Goal: Navigation & Orientation: Find specific page/section

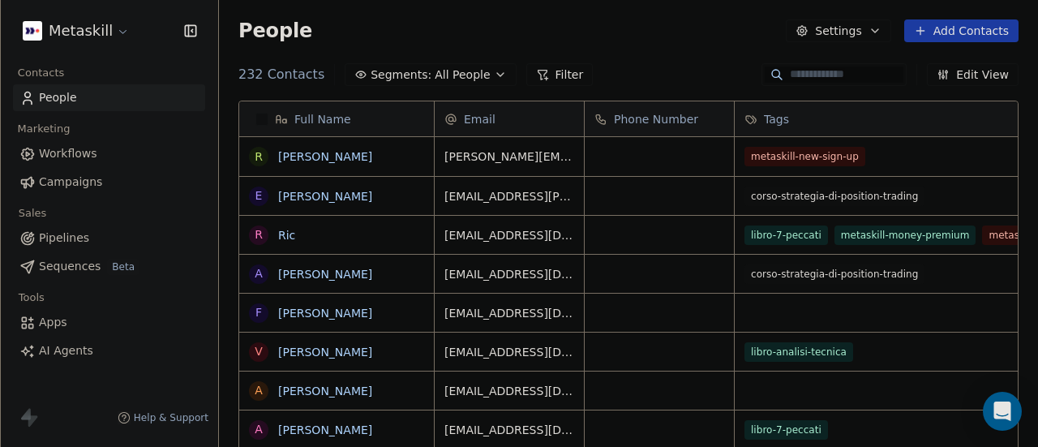
scroll to position [381, 806]
click at [49, 325] on span "Apps" at bounding box center [53, 322] width 28 height 17
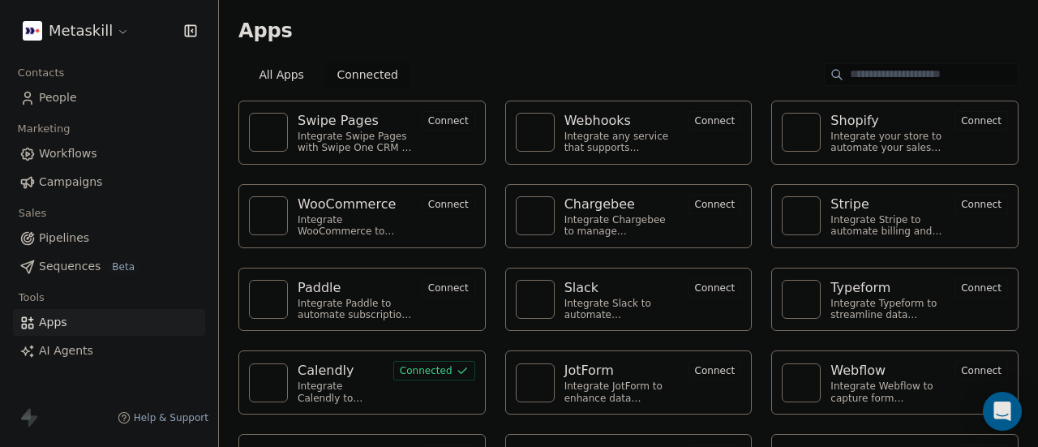
click at [626, 118] on div "Webhooks" at bounding box center [621, 120] width 114 height 19
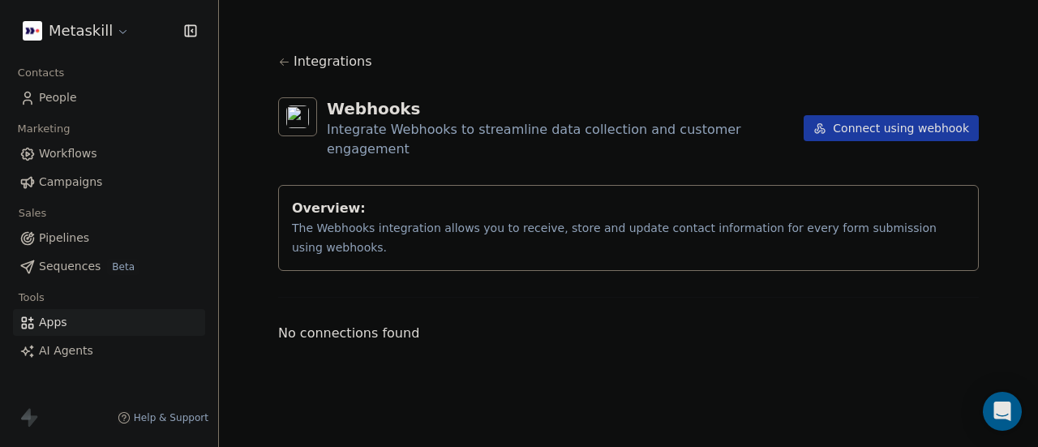
click at [848, 115] on button "Connect using webhook" at bounding box center [891, 128] width 175 height 26
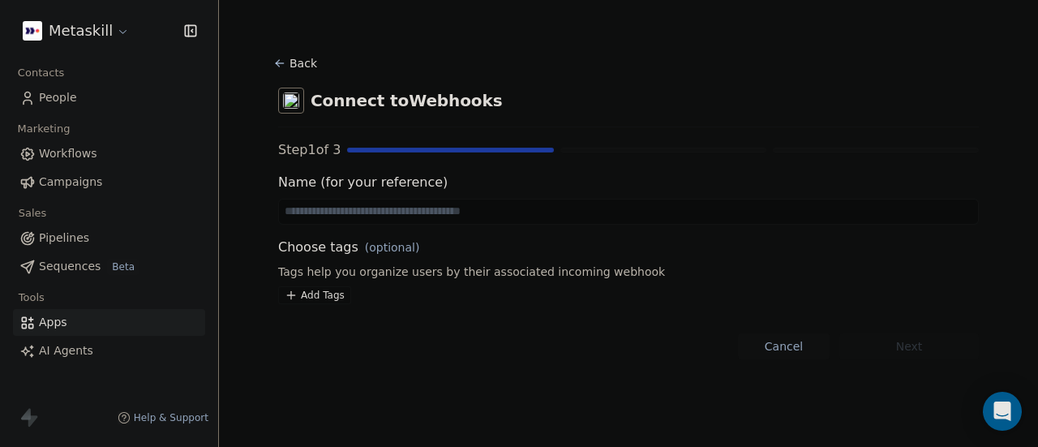
click at [409, 212] on input at bounding box center [628, 211] width 699 height 24
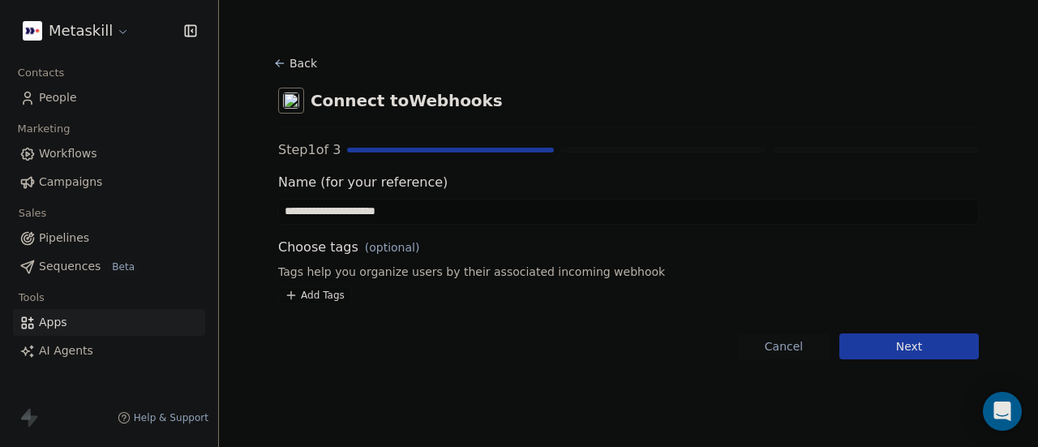
type input "**********"
click at [908, 346] on button "Next" at bounding box center [908, 346] width 139 height 26
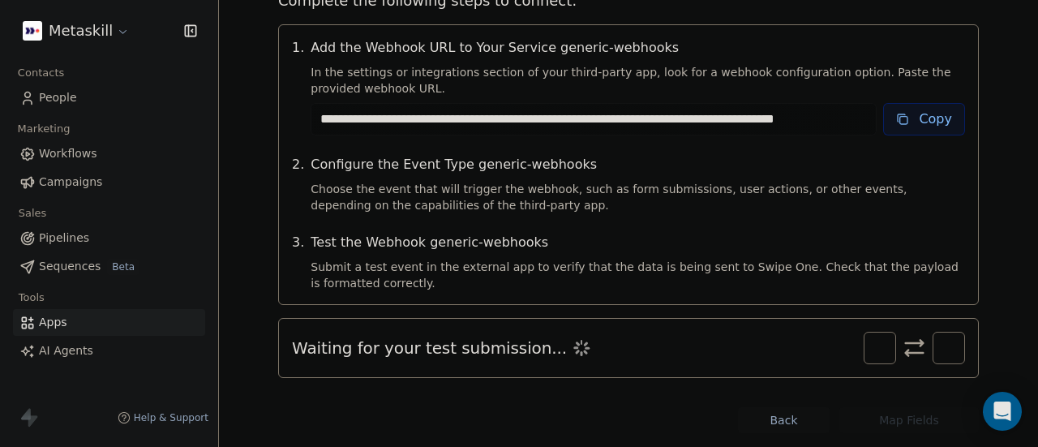
scroll to position [219, 0]
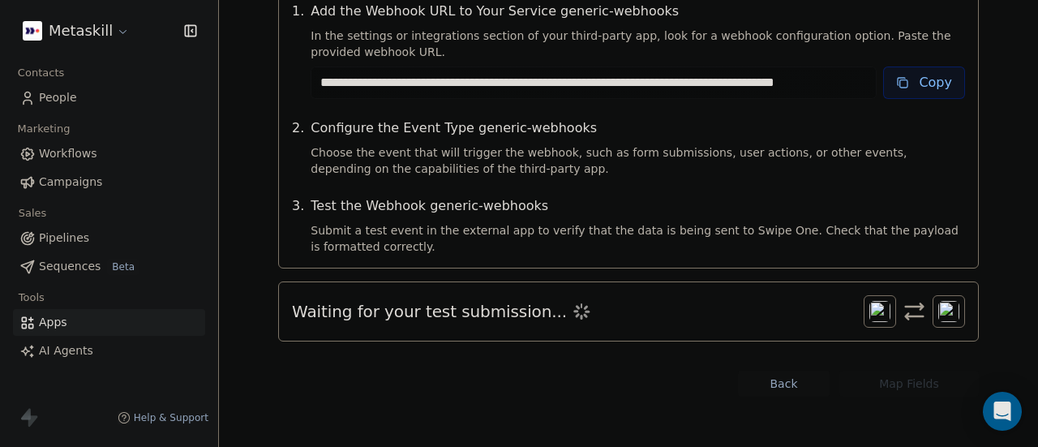
click at [767, 384] on button "Back" at bounding box center [784, 384] width 92 height 26
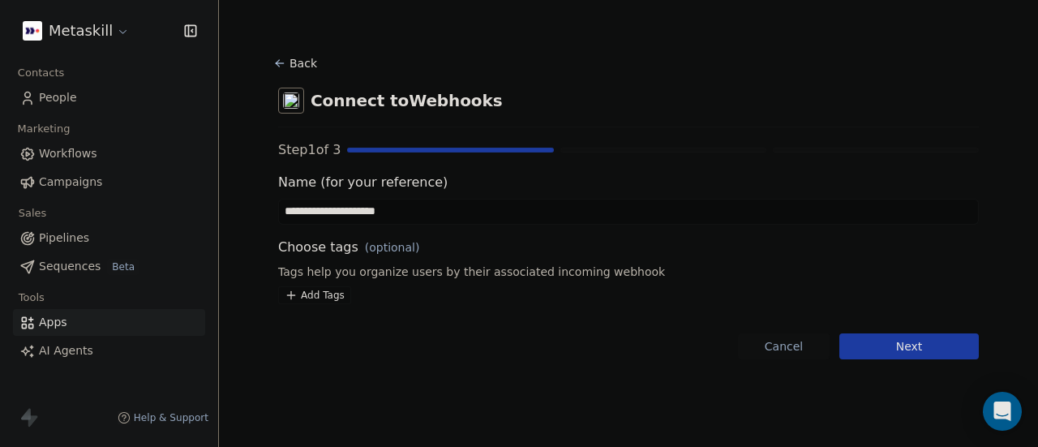
click at [789, 349] on button "Cancel" at bounding box center [784, 346] width 92 height 26
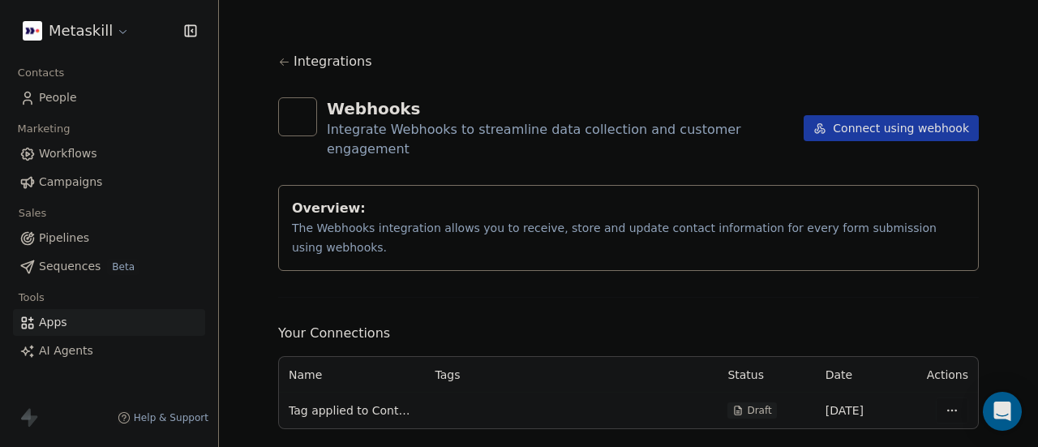
click at [949, 370] on html "Metaskill Contacts People Marketing Workflows Campaigns Sales Pipelines Sequenc…" at bounding box center [519, 223] width 1038 height 447
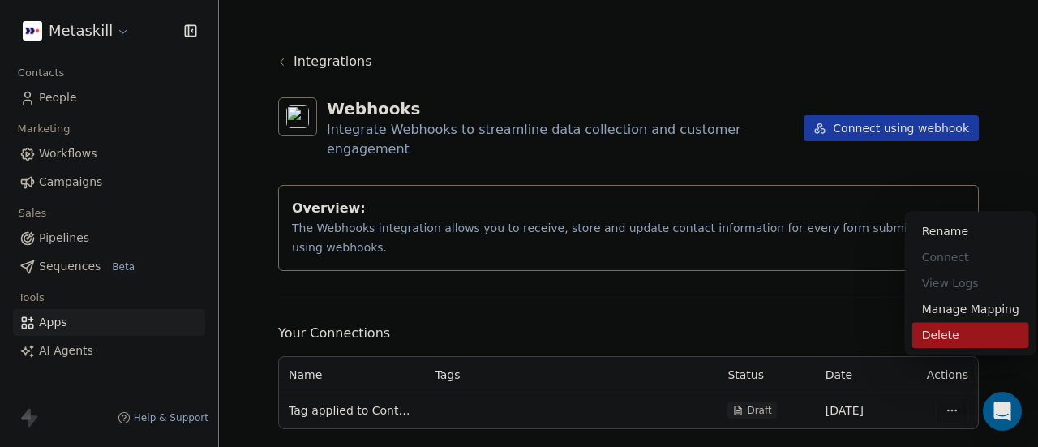
click at [942, 323] on div "Delete" at bounding box center [970, 335] width 117 height 26
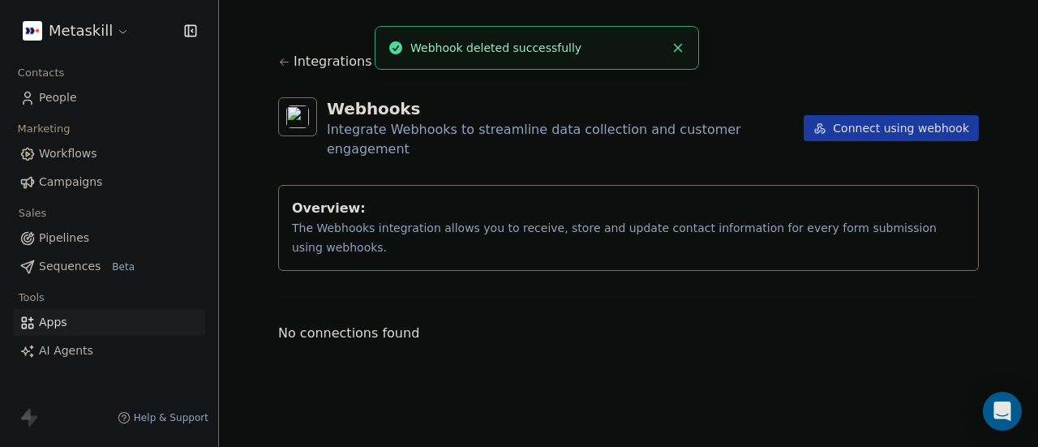
click at [286, 59] on icon at bounding box center [284, 62] width 12 height 12
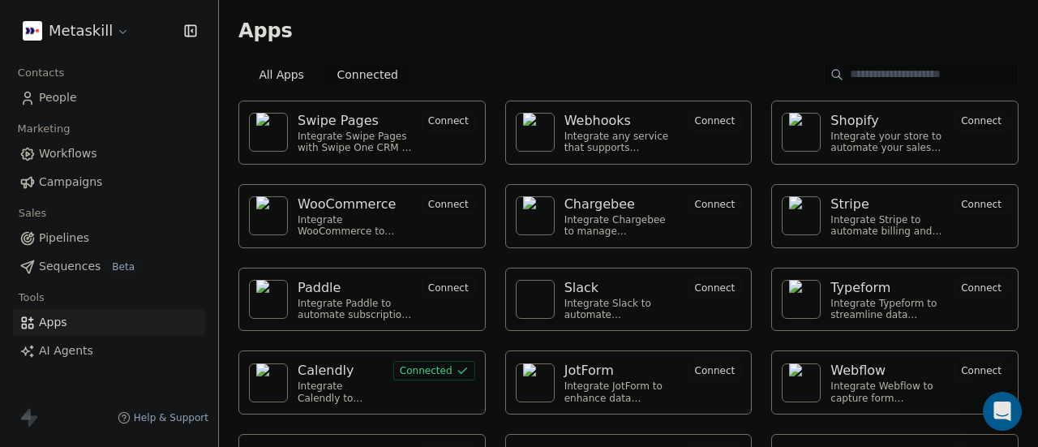
click at [365, 75] on span "Connected" at bounding box center [367, 74] width 61 height 17
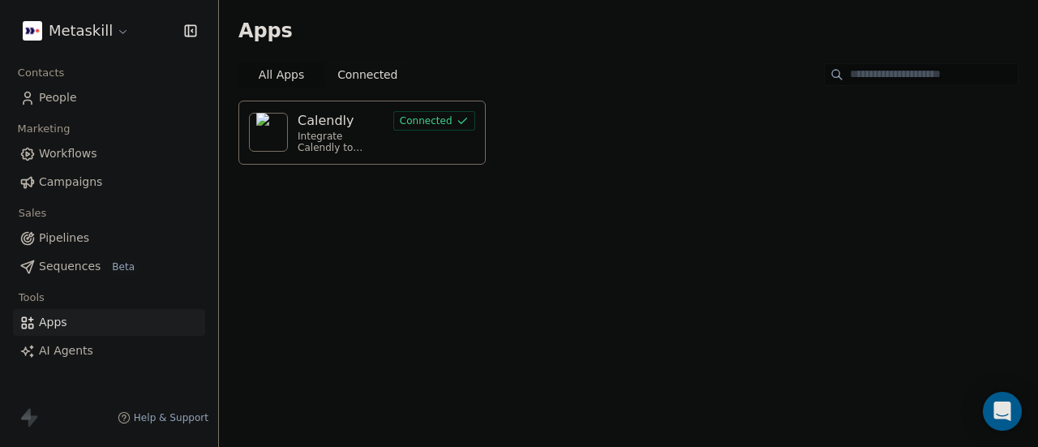
click at [276, 67] on span "All Apps" at bounding box center [281, 74] width 45 height 17
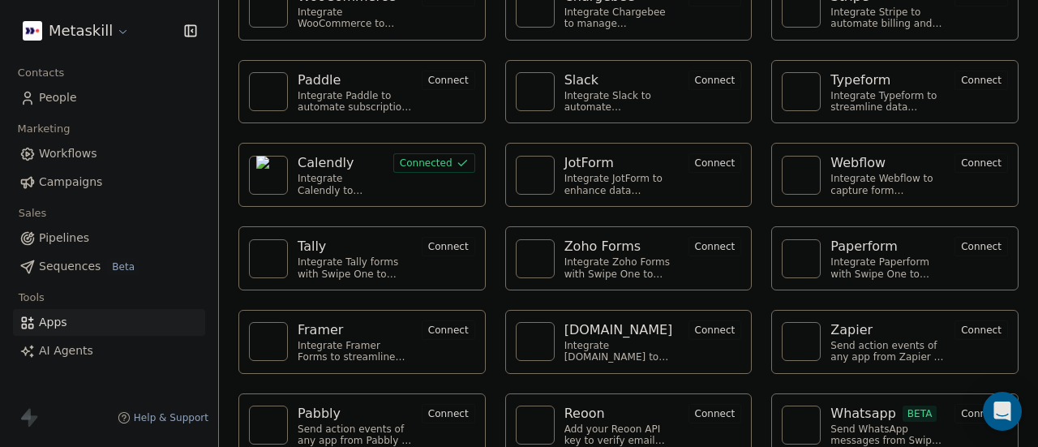
scroll to position [226, 0]
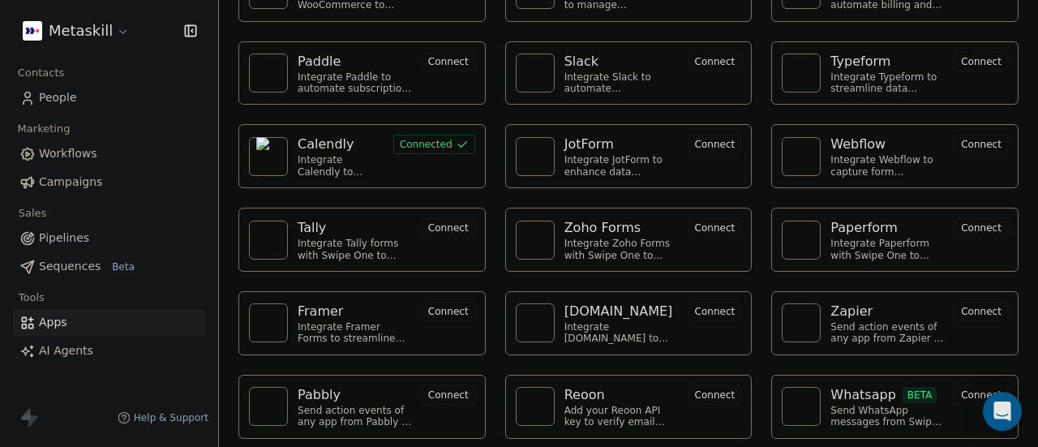
click at [78, 236] on span "Pipelines" at bounding box center [64, 237] width 50 height 17
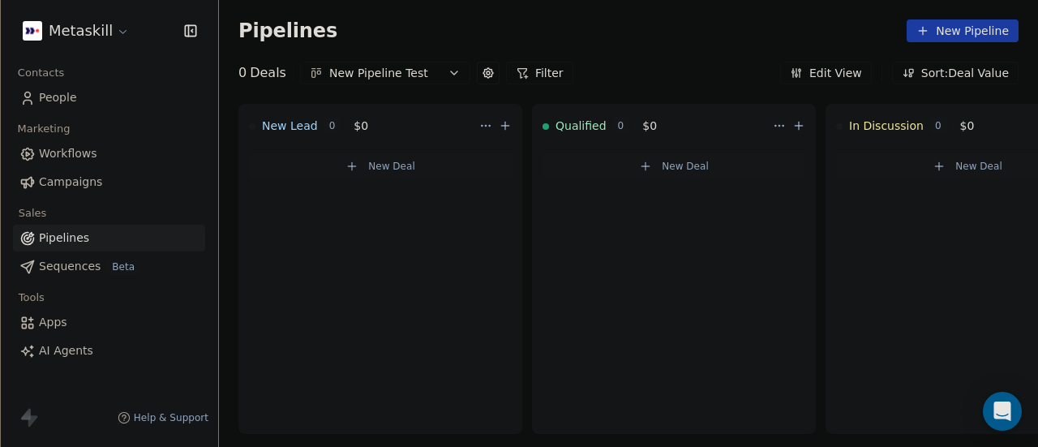
click at [73, 267] on span "Sequences" at bounding box center [70, 266] width 62 height 17
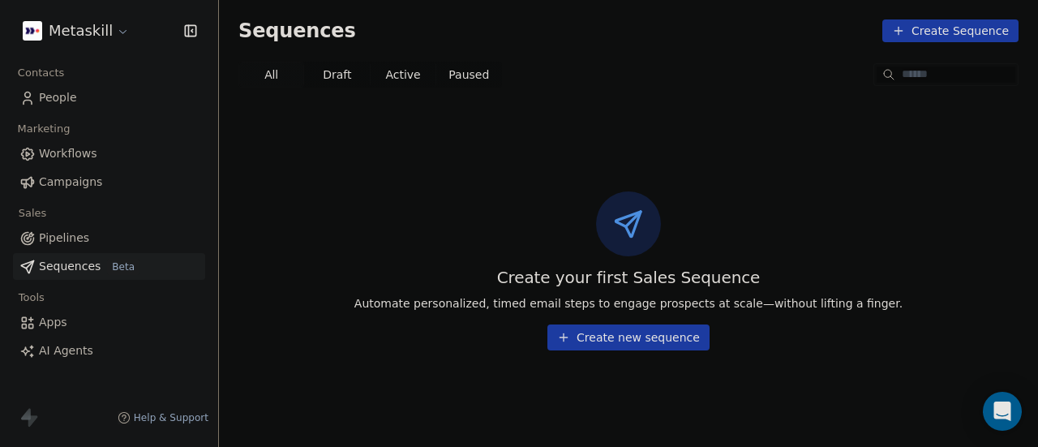
click at [53, 180] on span "Campaigns" at bounding box center [70, 182] width 63 height 17
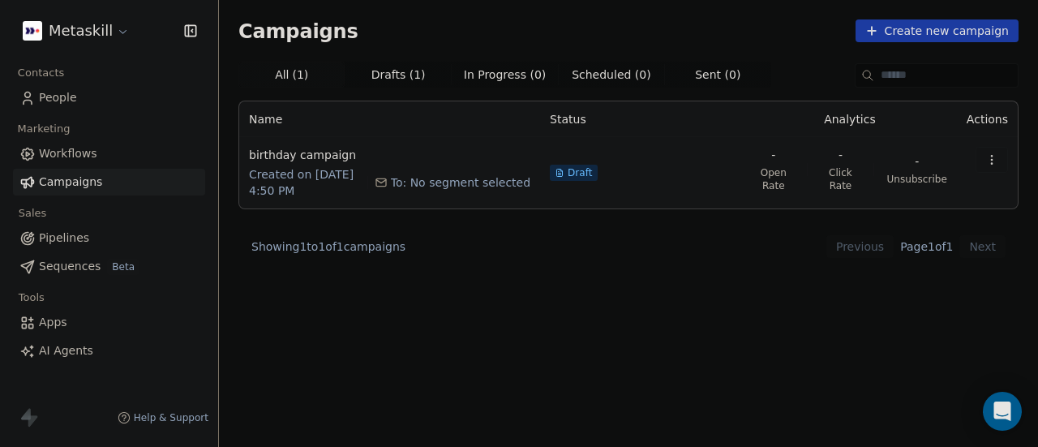
click at [55, 155] on span "Workflows" at bounding box center [68, 153] width 58 height 17
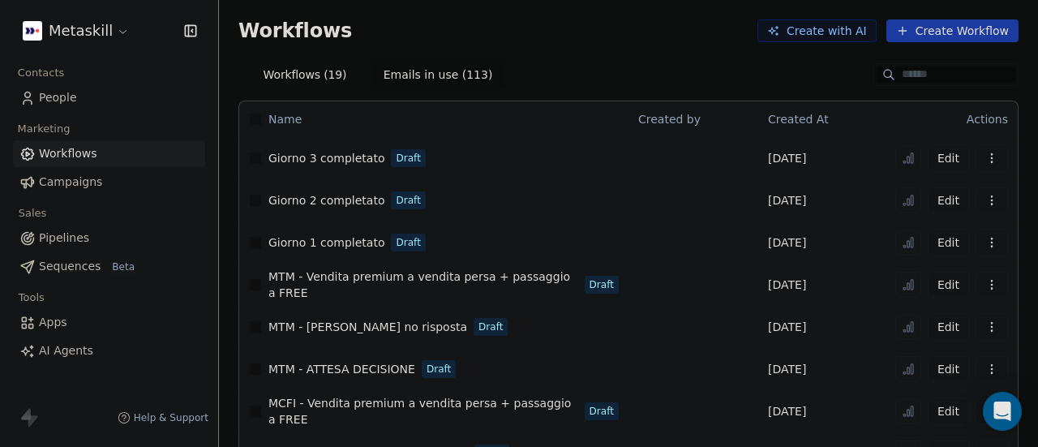
click at [120, 32] on html "Metaskill Contacts People Marketing Workflows Campaigns Sales Pipelines Sequenc…" at bounding box center [519, 223] width 1038 height 447
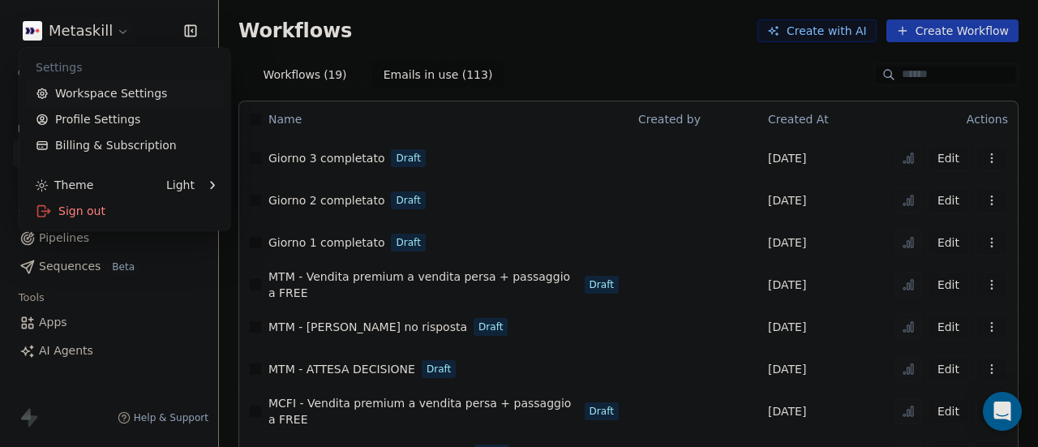
click at [117, 91] on link "Workspace Settings" at bounding box center [125, 93] width 198 height 26
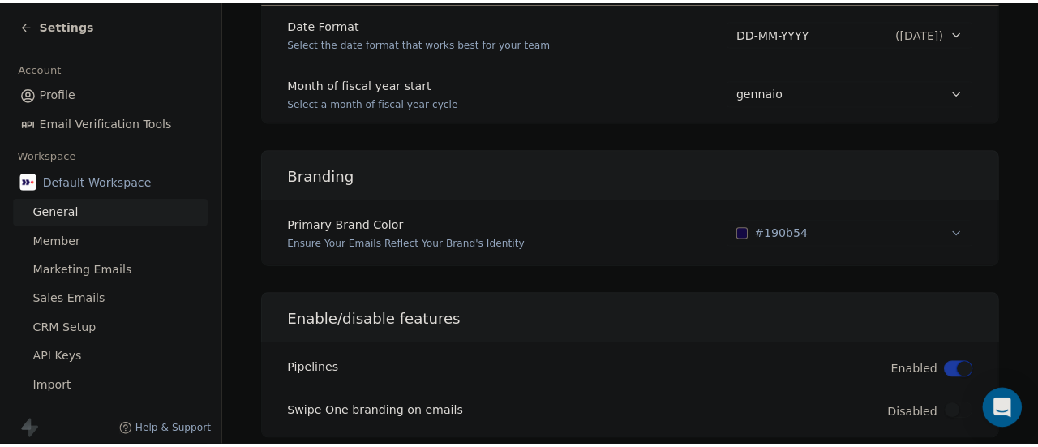
scroll to position [940, 0]
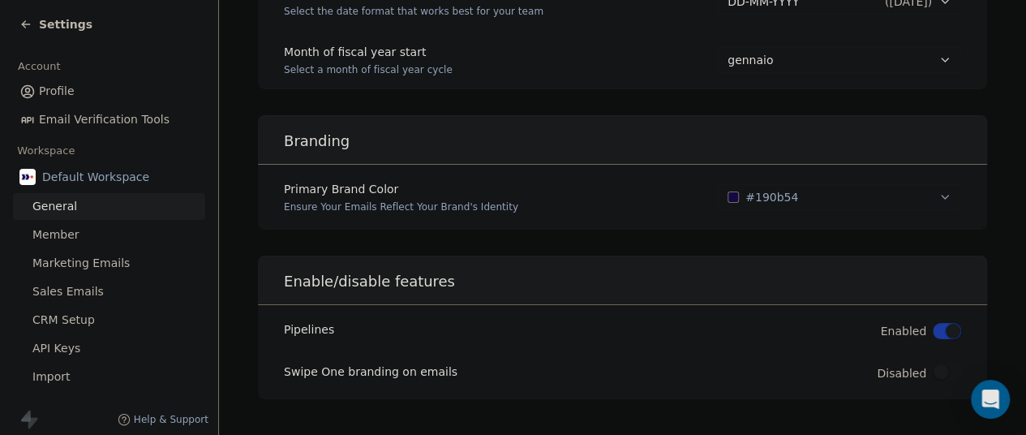
click at [110, 238] on link "Member" at bounding box center [109, 234] width 192 height 27
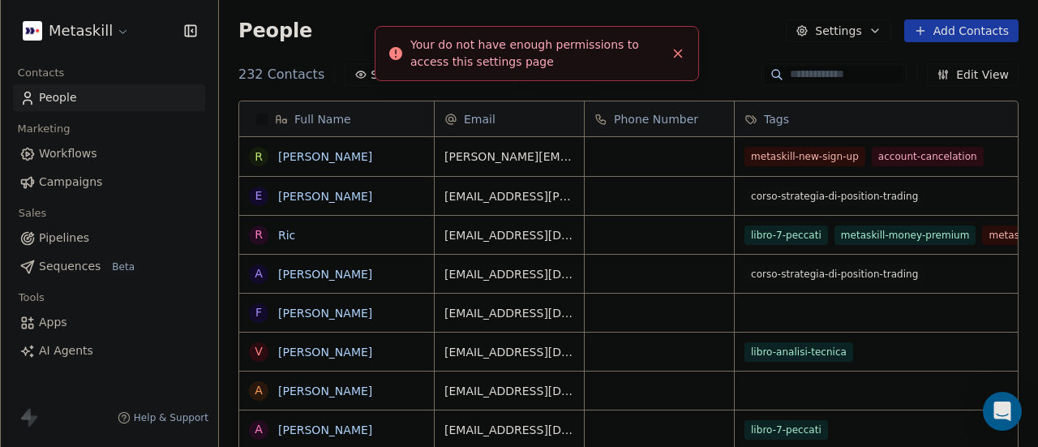
scroll to position [381, 806]
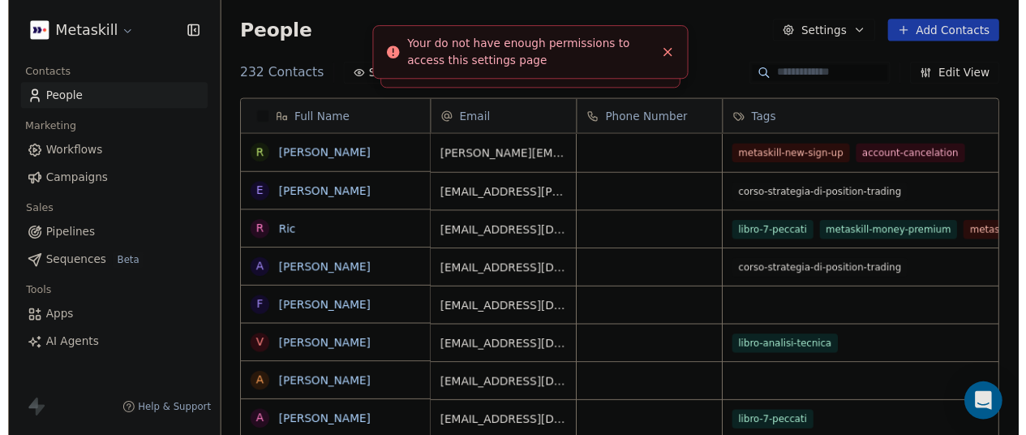
scroll to position [381, 806]
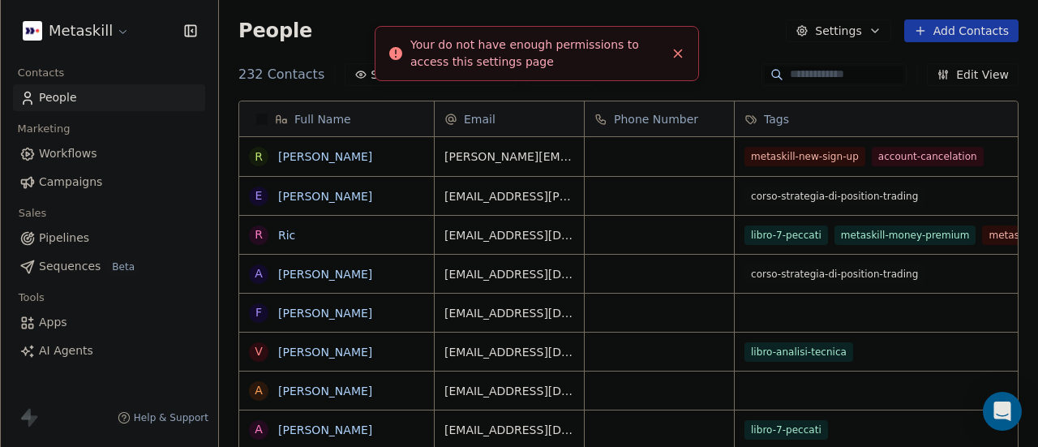
click at [114, 36] on html "Metaskill Contacts People Marketing Workflows Campaigns Sales Pipelines Sequenc…" at bounding box center [519, 223] width 1038 height 447
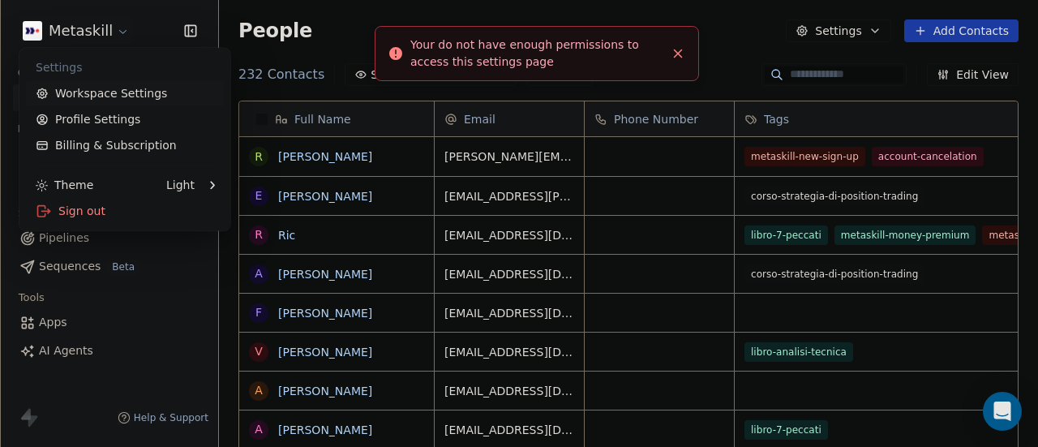
click at [109, 95] on link "Workspace Settings" at bounding box center [125, 93] width 198 height 26
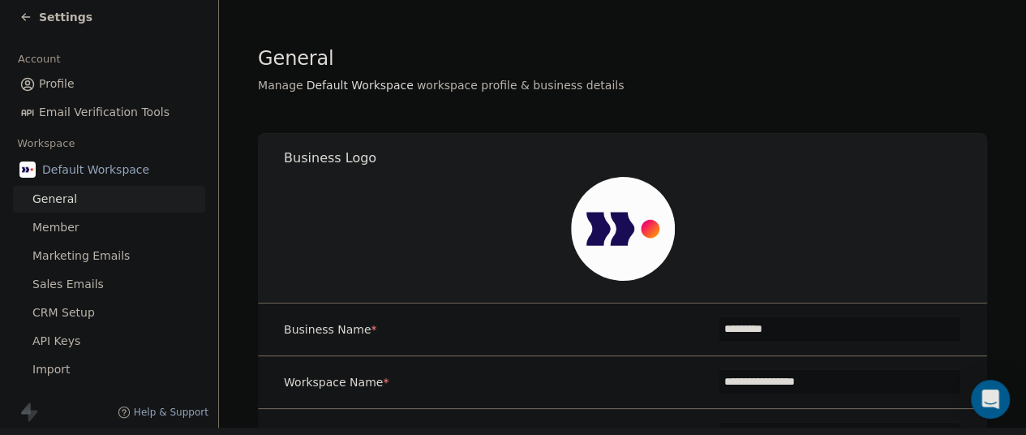
scroll to position [14, 0]
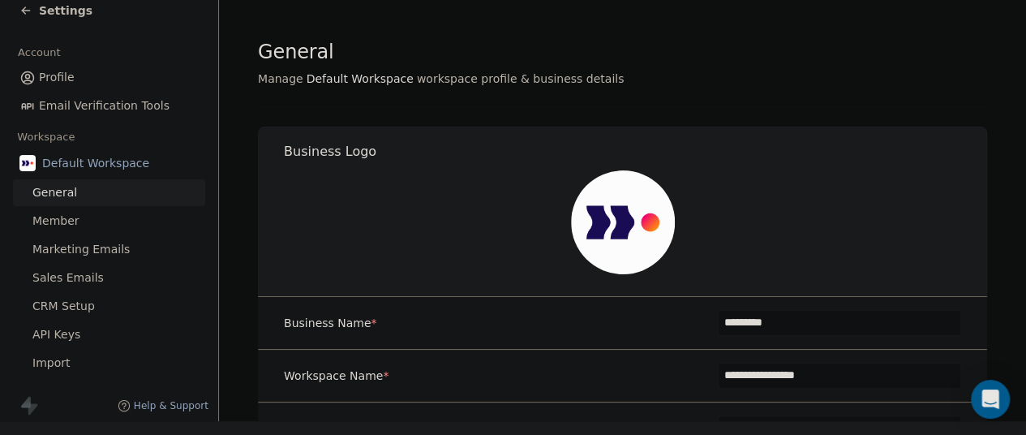
click at [76, 305] on span "CRM Setup" at bounding box center [63, 306] width 62 height 17
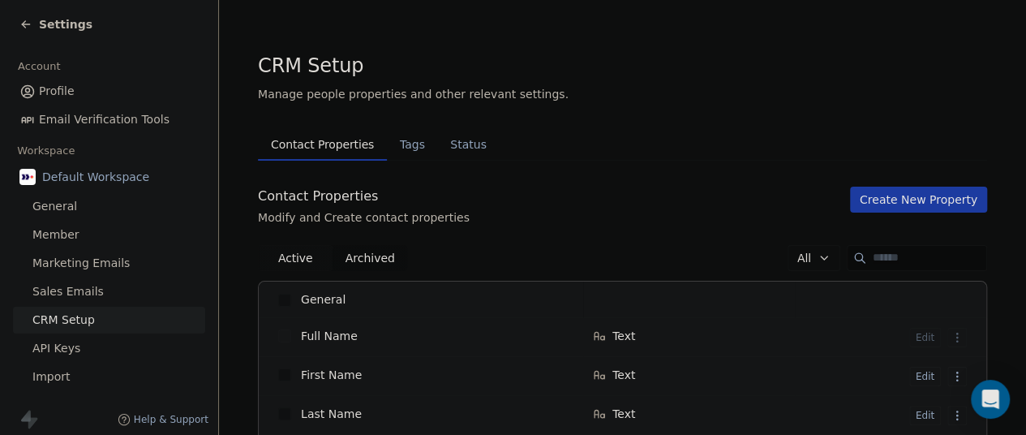
click at [405, 146] on span "Tags" at bounding box center [412, 144] width 38 height 23
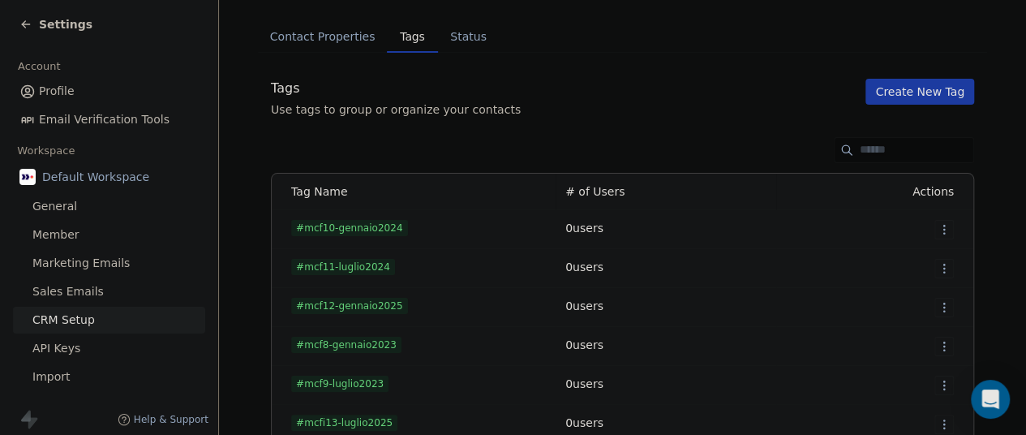
scroll to position [162, 0]
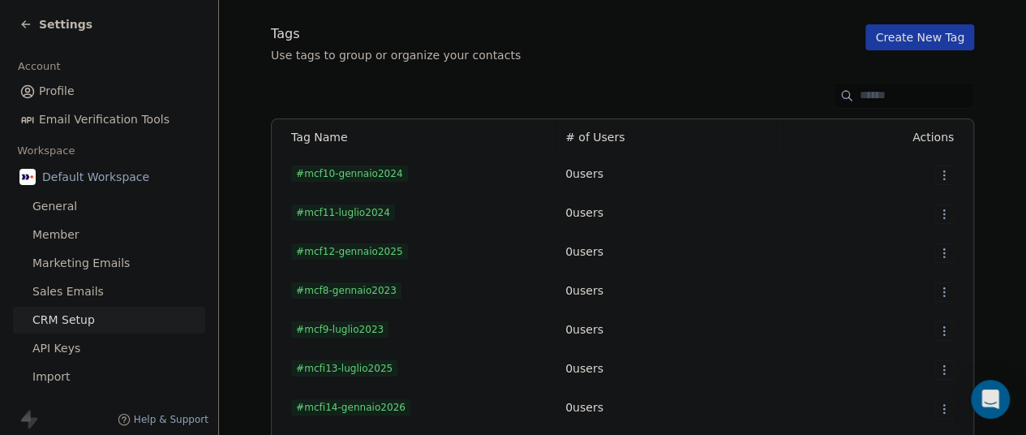
click at [945, 176] on html "Settings Account Profile Email Verification Tools Workspace Default Workspace G…" at bounding box center [513, 217] width 1026 height 435
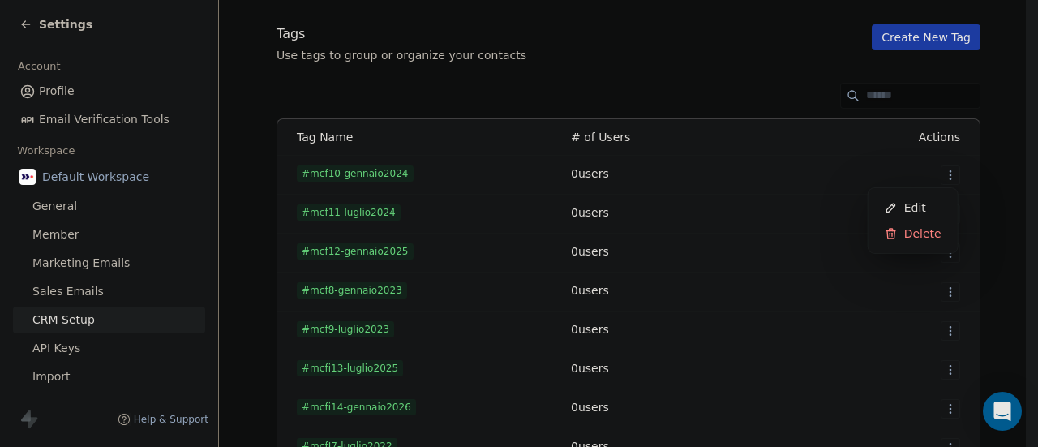
click at [607, 84] on html "Settings Account Profile Email Verification Tools Workspace Default Workspace G…" at bounding box center [519, 223] width 1038 height 447
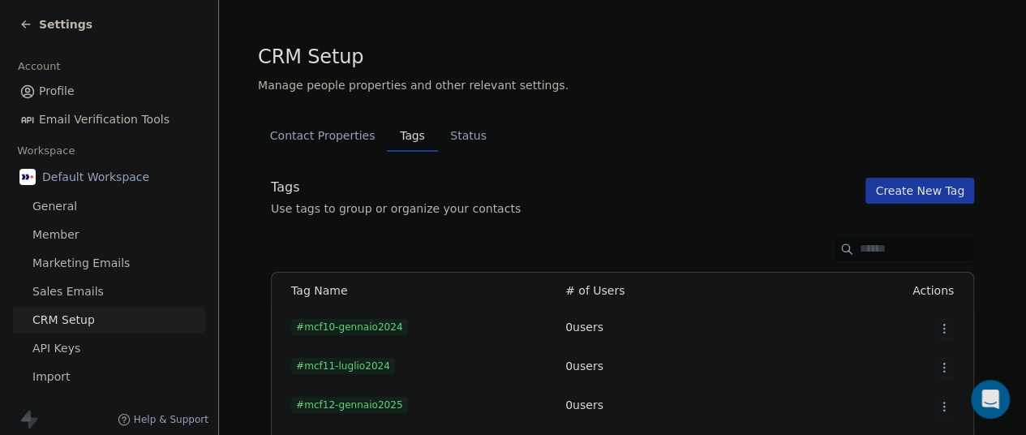
scroll to position [0, 0]
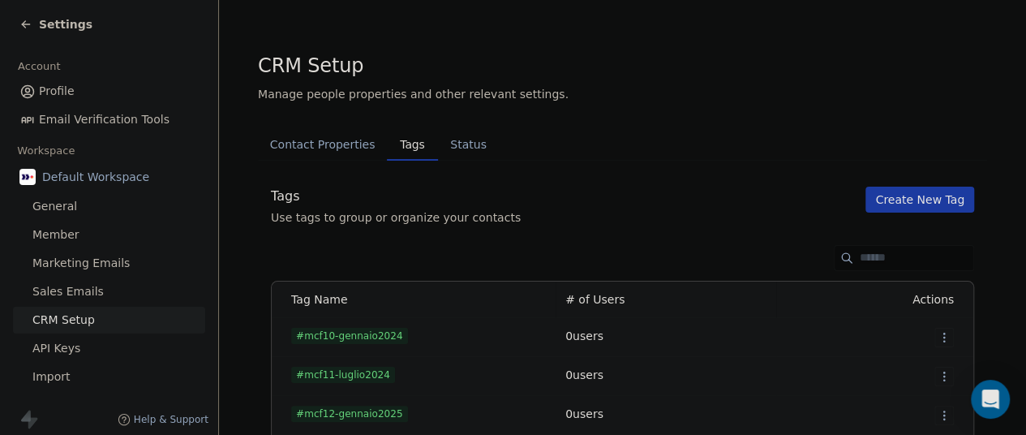
click at [452, 140] on span "Status" at bounding box center [468, 144] width 49 height 23
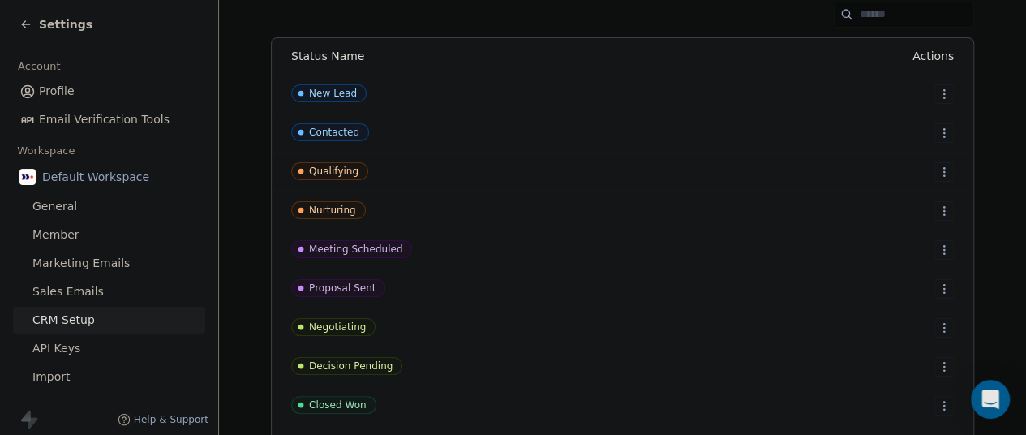
scroll to position [162, 0]
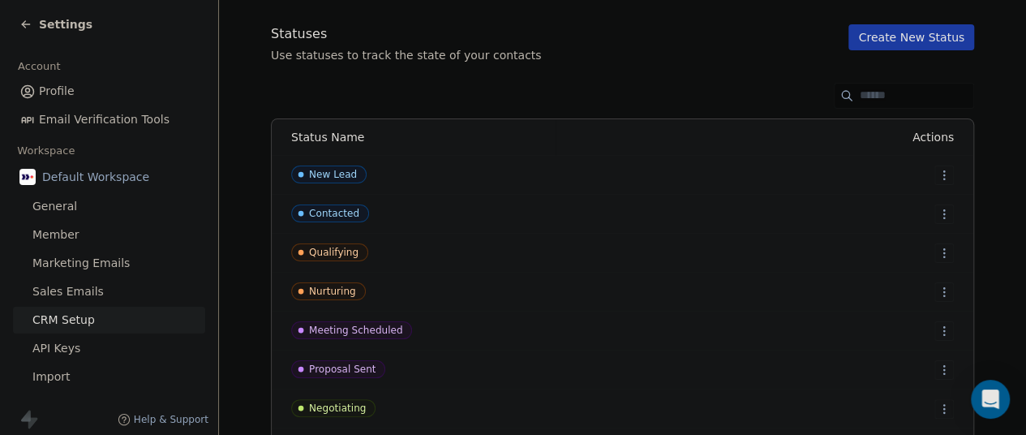
click at [61, 351] on span "API Keys" at bounding box center [56, 348] width 48 height 17
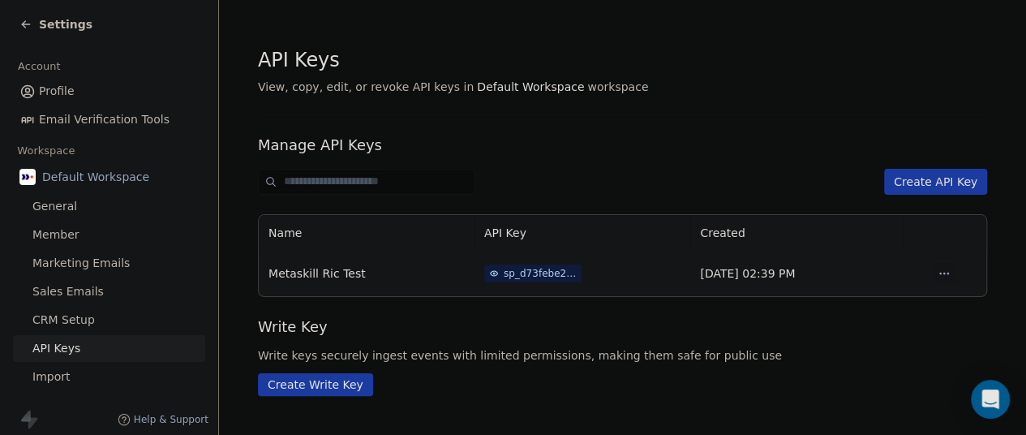
scroll to position [14, 0]
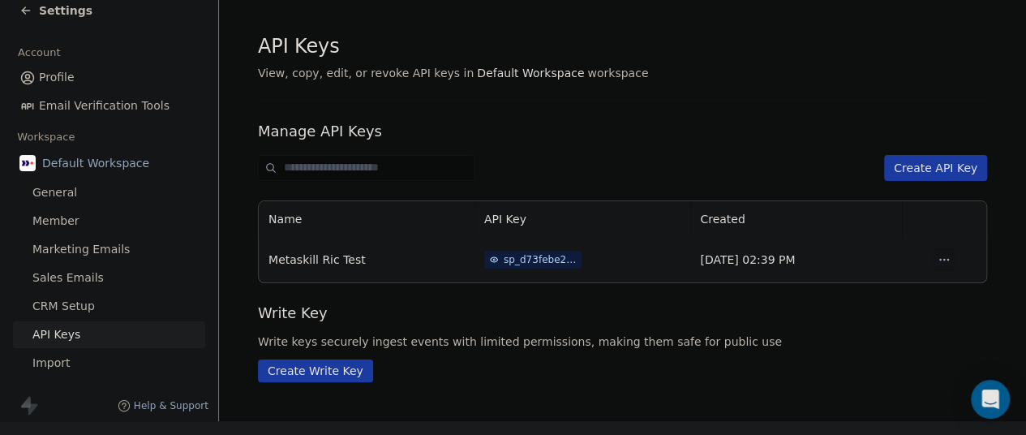
click at [33, 11] on div "Settings" at bounding box center [55, 10] width 73 height 16
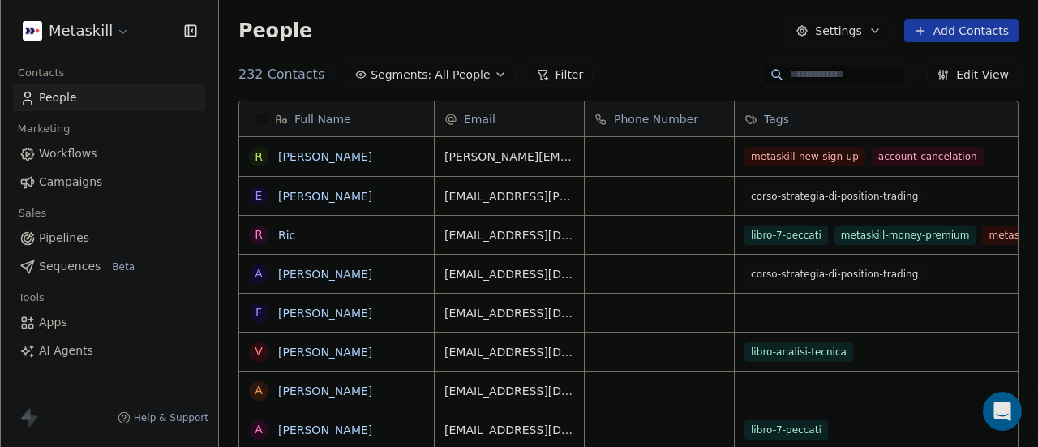
scroll to position [381, 806]
